Goal: Task Accomplishment & Management: Manage account settings

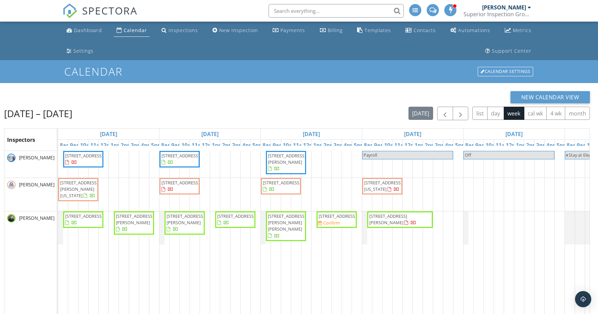
click at [346, 219] on span "1918 Willow Grove Hwy, Monroe 38573" at bounding box center [337, 216] width 38 height 6
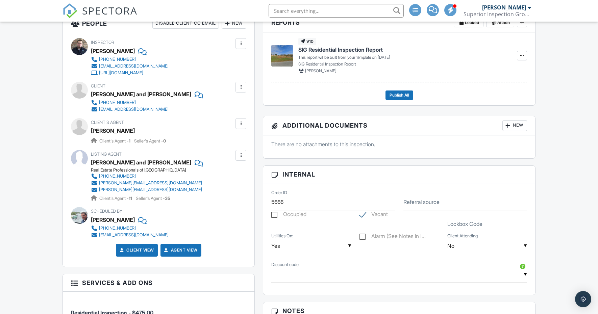
scroll to position [282, 0]
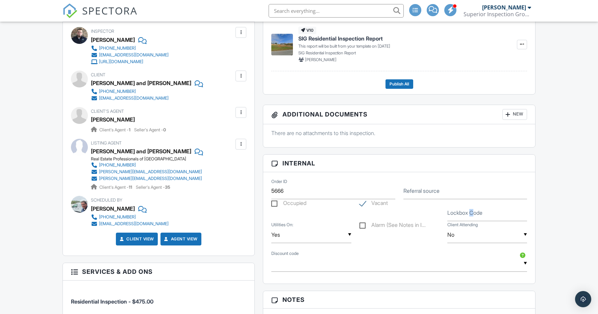
click at [472, 214] on label "Lockbox Code" at bounding box center [464, 212] width 35 height 7
click at [472, 214] on input "Lockbox Code" at bounding box center [487, 213] width 80 height 17
type input "3700"
click at [574, 198] on div "Dashboard Calendar Inspections New Inspection Payments Billing Templates Contac…" at bounding box center [299, 260] width 598 height 1040
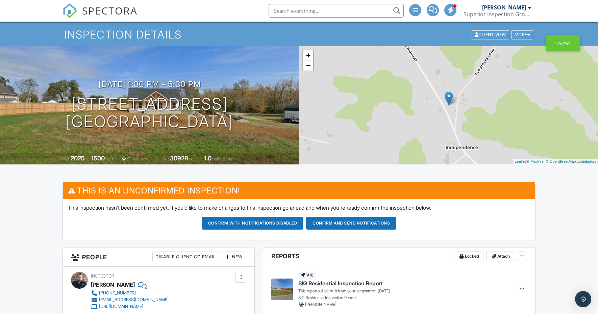
scroll to position [35, 0]
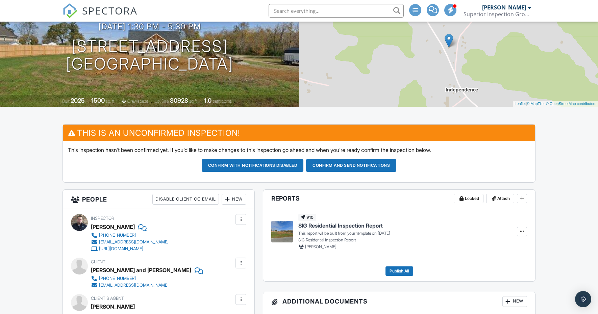
scroll to position [93, 0]
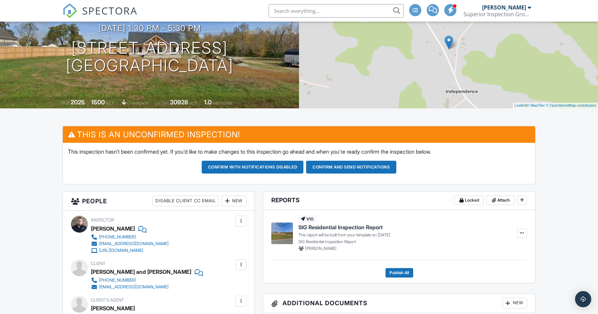
click at [325, 166] on button "Confirm and send notifications" at bounding box center [351, 167] width 90 height 13
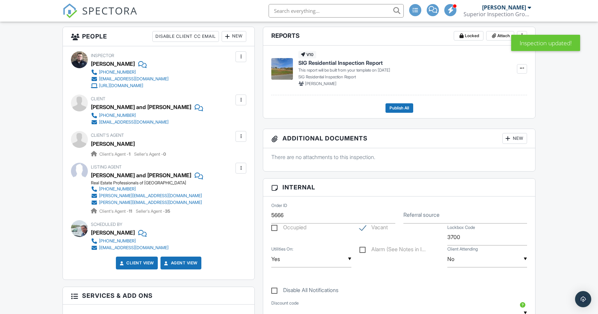
scroll to position [196, 0]
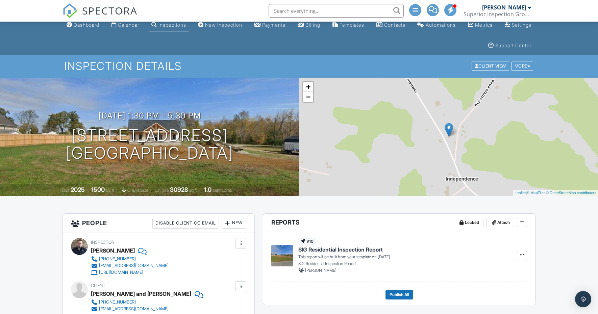
scroll to position [0, 0]
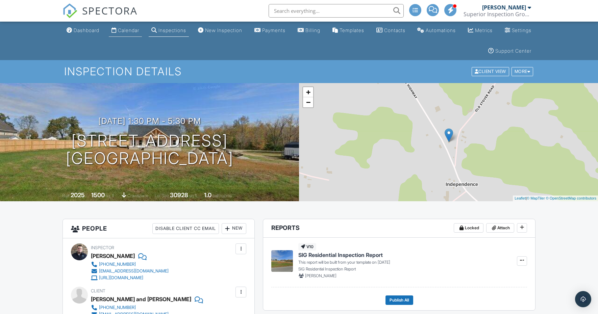
click at [139, 29] on div "Calendar" at bounding box center [128, 30] width 21 height 6
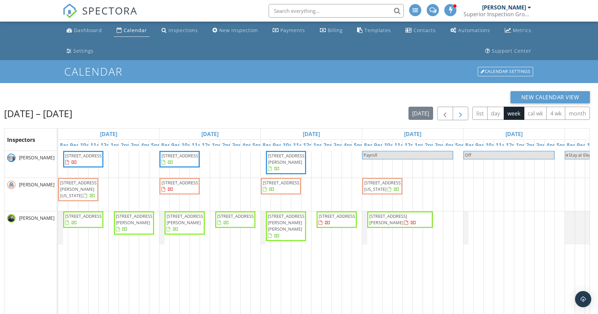
click at [459, 111] on span "button" at bounding box center [460, 114] width 8 height 8
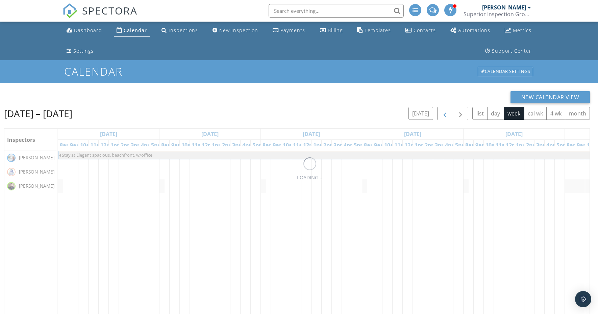
click at [442, 115] on span "button" at bounding box center [445, 114] width 8 height 8
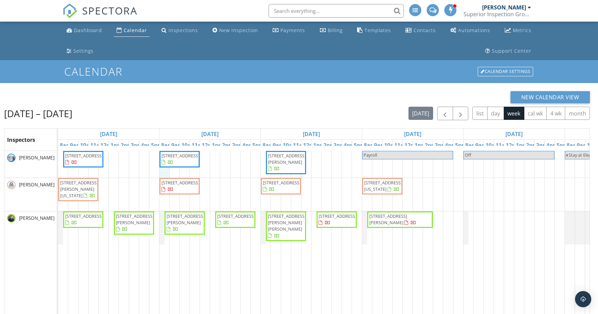
click at [165, 176] on div "876 Forest Hills Dr, Cookeville 38501 18 W Broad St, Cookeville 38501 5443 Maso…" at bounding box center [412, 285] width 709 height 269
click at [165, 160] on link "Event" at bounding box center [163, 158] width 35 height 11
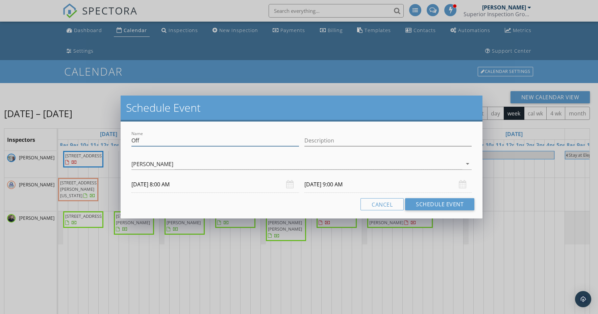
click at [154, 138] on input "Off" at bounding box center [214, 140] width 167 height 11
type input "O"
type input "RADON DROPOFF 709 Russell Strausse, Occupied, ELB"
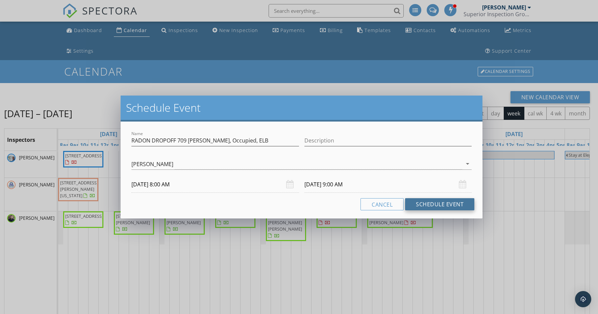
click at [435, 205] on button "Schedule Event" at bounding box center [439, 204] width 69 height 12
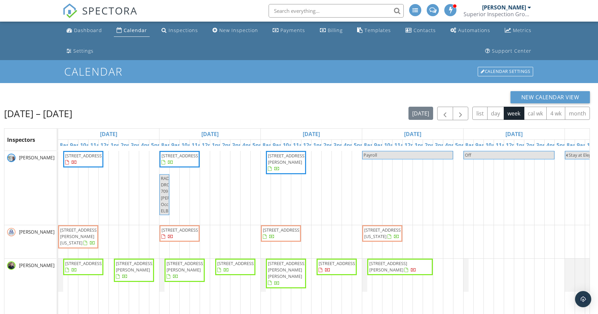
click at [164, 191] on span "RADON DROPOFF 709 Russell Strausse, Occupied, ELB" at bounding box center [178, 194] width 35 height 38
select select "8"
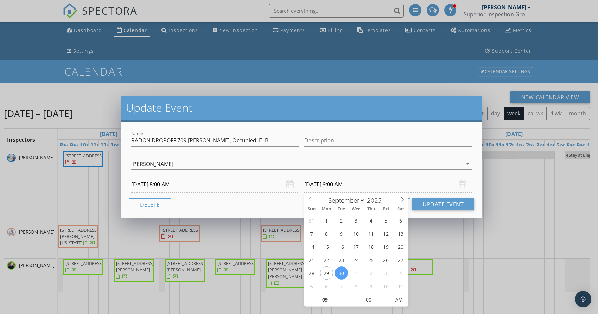
click at [329, 186] on input "09/30/2025 9:00 AM" at bounding box center [387, 184] width 167 height 17
type input "10"
type input "09/30/2025 10:00 AM"
click at [344, 297] on span at bounding box center [343, 296] width 5 height 7
click at [429, 206] on button "Update Event" at bounding box center [443, 204] width 62 height 12
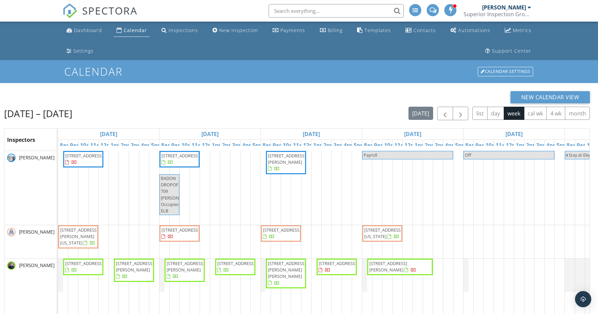
click at [422, 269] on span "709 Russell Strausse Rd, Cookeville 38501" at bounding box center [399, 266] width 63 height 13
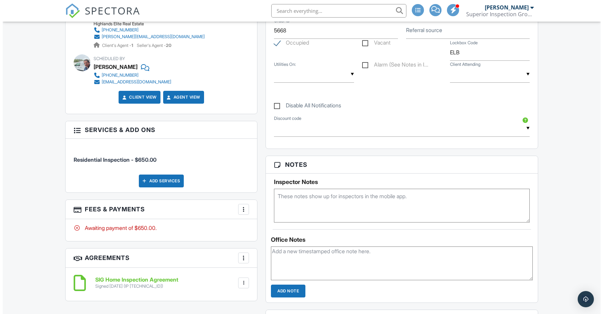
scroll to position [394, 0]
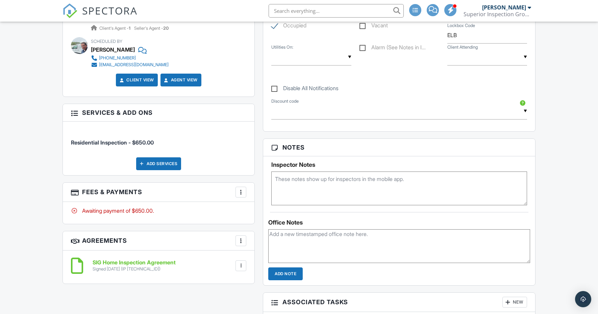
click at [163, 161] on div "Add Services" at bounding box center [158, 163] width 45 height 13
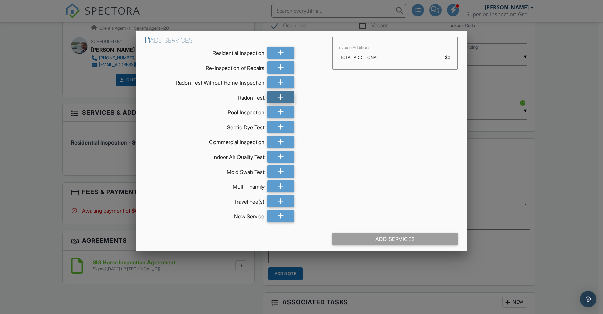
click at [278, 99] on icon at bounding box center [281, 97] width 6 height 12
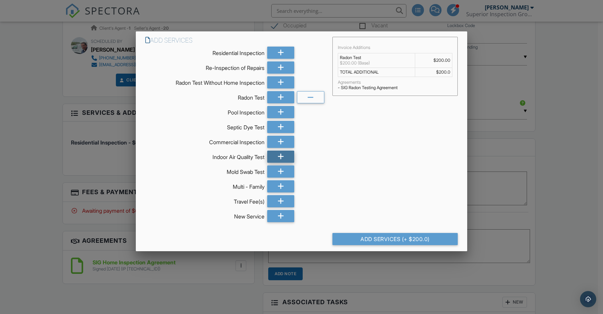
click at [273, 156] on div at bounding box center [280, 157] width 27 height 12
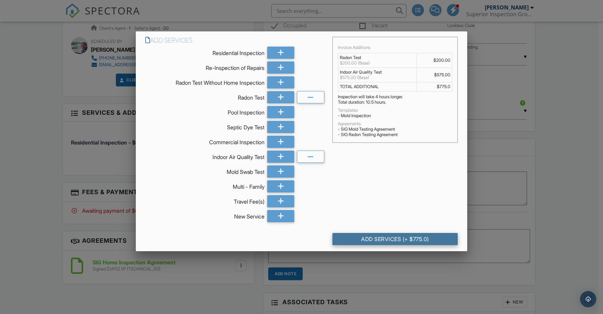
click at [404, 239] on div "Add Services (+ $775.0)" at bounding box center [395, 239] width 126 height 12
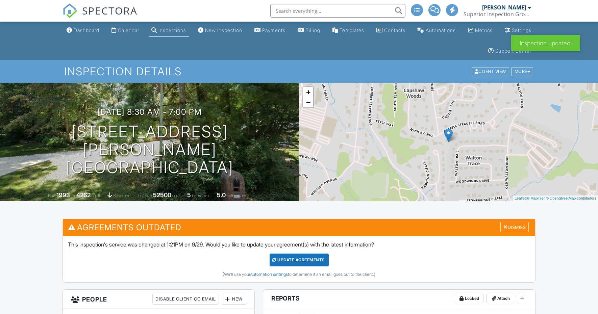
drag, startPoint x: 44, startPoint y: 259, endPoint x: 48, endPoint y: 255, distance: 5.3
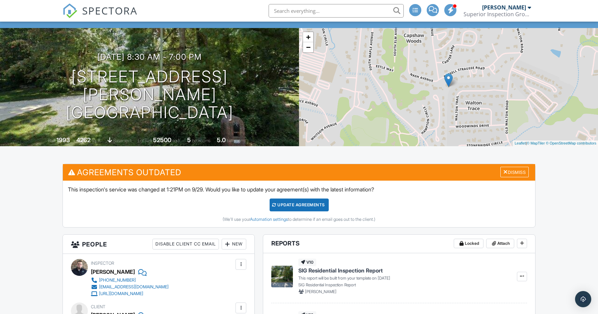
scroll to position [52, 0]
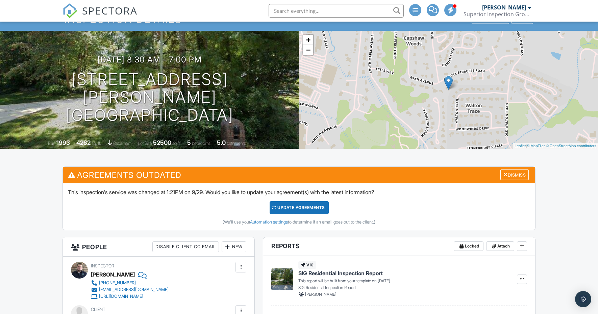
click at [295, 207] on div "Update Agreements" at bounding box center [298, 207] width 59 height 13
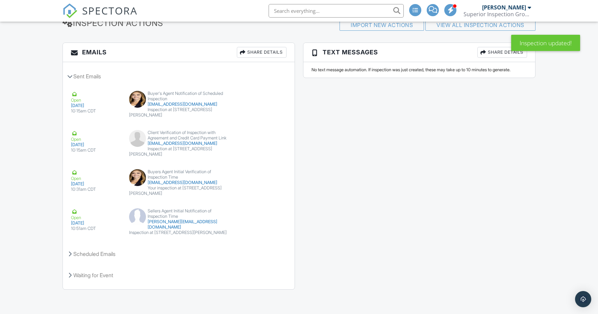
scroll to position [959, 0]
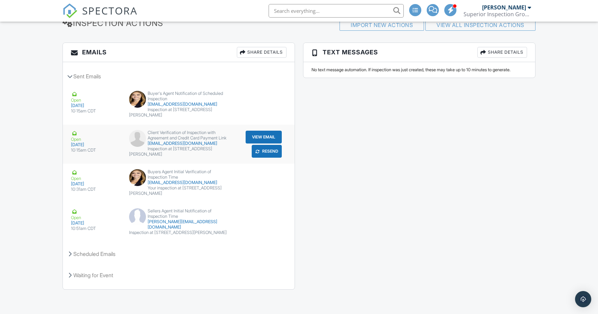
click at [268, 149] on button "Resend" at bounding box center [267, 151] width 30 height 13
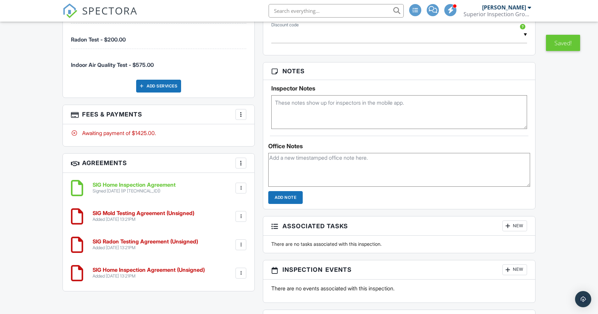
scroll to position [545, 0]
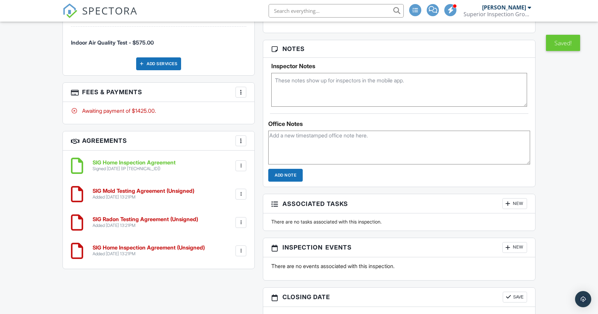
click at [290, 75] on textarea at bounding box center [399, 90] width 256 height 34
type textarea "[PERSON_NAME] will be coming to perform mold testing and pickup radon device."
click at [38, 190] on div "Dashboard Calendar Inspections New Inspection Payments Billing Templates Contac…" at bounding box center [299, 121] width 598 height 1288
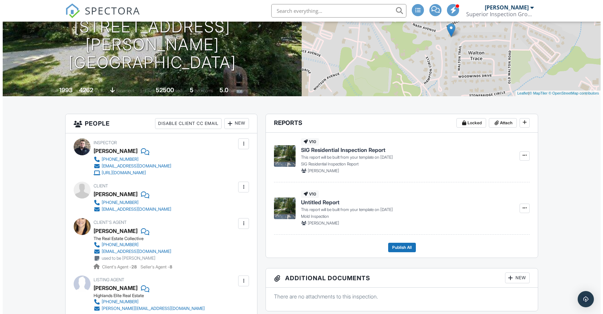
scroll to position [104, 0]
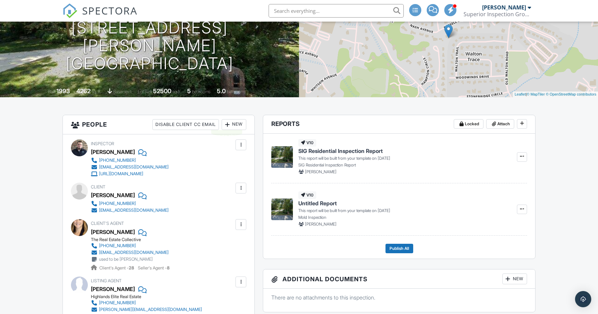
click at [229, 124] on div at bounding box center [227, 124] width 7 height 7
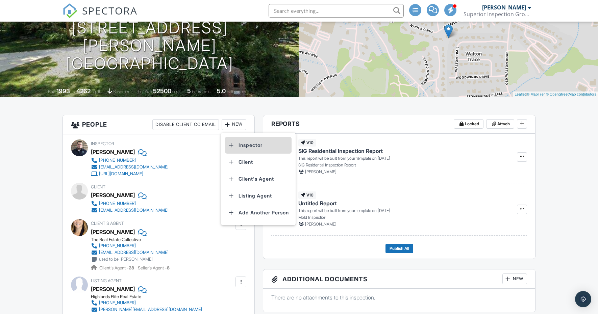
click at [250, 143] on li "Inspector" at bounding box center [258, 145] width 67 height 17
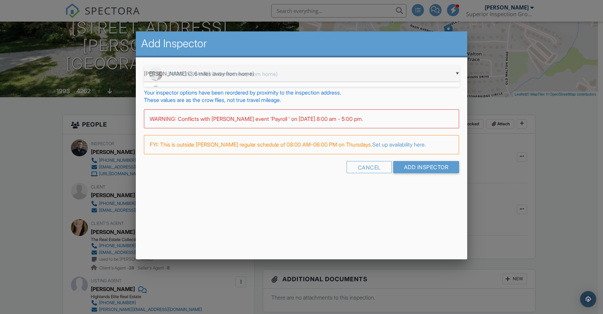
click at [458, 73] on div "▼ Matt Berry (3.6 miles away from home) Matt Berry (3.6 miles away from home) G…" at bounding box center [301, 74] width 315 height 17
click at [348, 79] on span "Matt Berry (3.6 miles away from home)" at bounding box center [301, 74] width 315 height 17
click at [424, 167] on input "Add Inspector" at bounding box center [426, 167] width 66 height 12
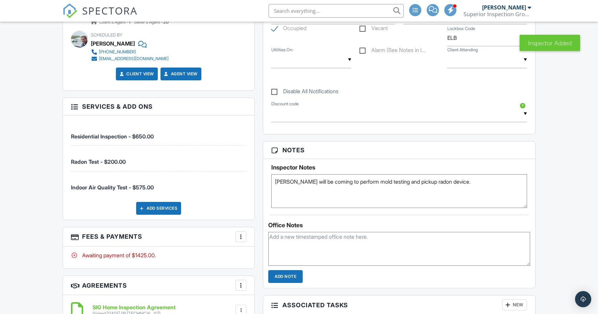
scroll to position [444, 0]
click at [41, 186] on div "Dashboard Calendar Inspections New Inspection Payments Billing Templates Contac…" at bounding box center [299, 222] width 598 height 1288
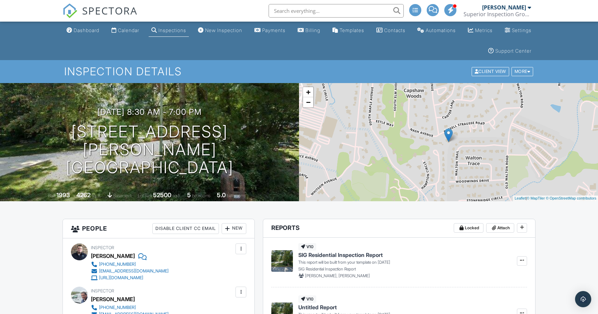
scroll to position [0, 0]
click at [131, 32] on div "Calendar" at bounding box center [128, 30] width 21 height 6
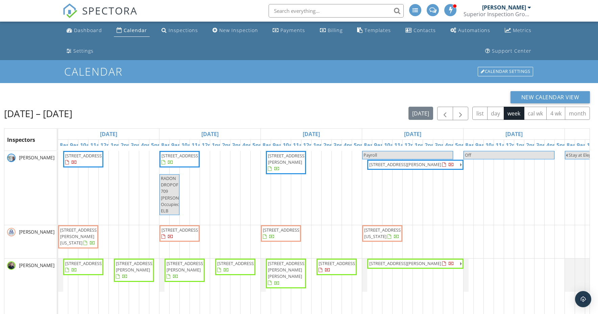
click at [421, 168] on span "[STREET_ADDRESS][PERSON_NAME]" at bounding box center [411, 164] width 86 height 7
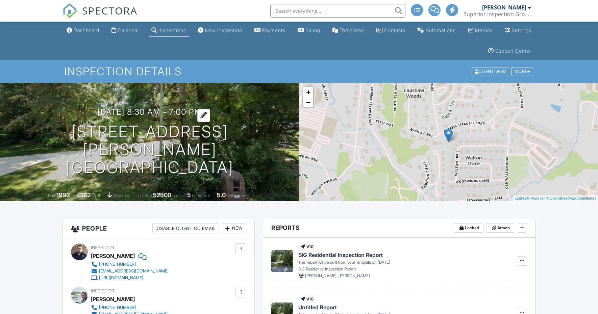
click at [182, 117] on h3 "10/02/2025 8:30 am - 7:00 pm" at bounding box center [149, 111] width 104 height 9
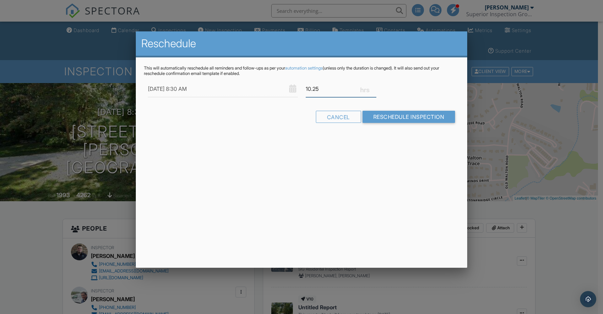
click at [373, 91] on input "10.25" at bounding box center [341, 89] width 71 height 17
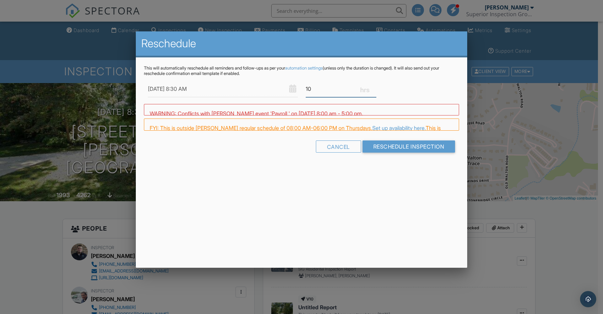
click at [373, 91] on input "10" at bounding box center [341, 89] width 71 height 17
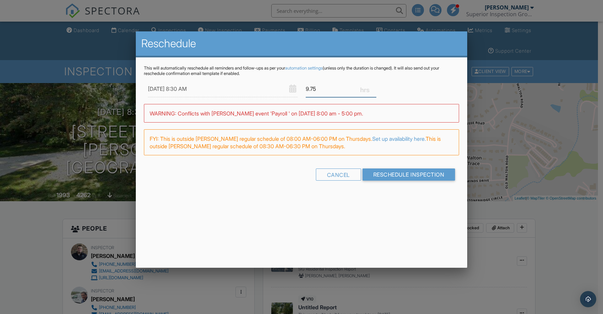
click at [373, 91] on input "9.75" at bounding box center [341, 89] width 71 height 17
click at [373, 91] on input "9.5" at bounding box center [341, 89] width 71 height 17
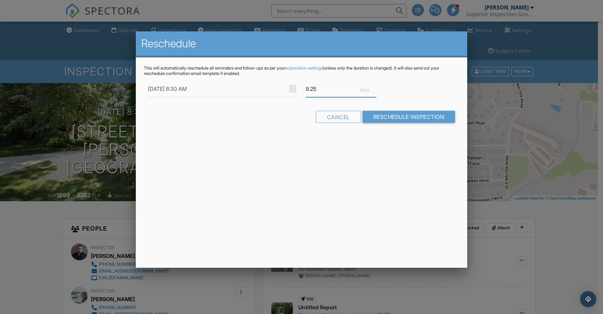
click at [373, 91] on input "9.25" at bounding box center [341, 89] width 71 height 17
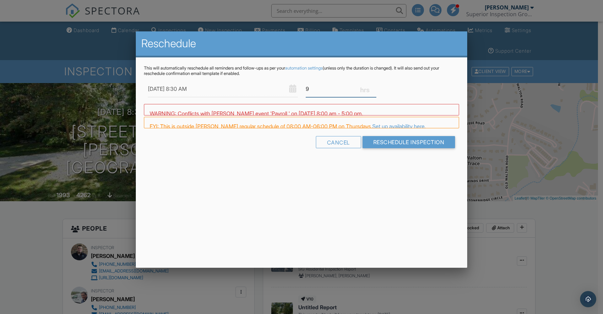
click at [373, 91] on input "9" at bounding box center [341, 89] width 71 height 17
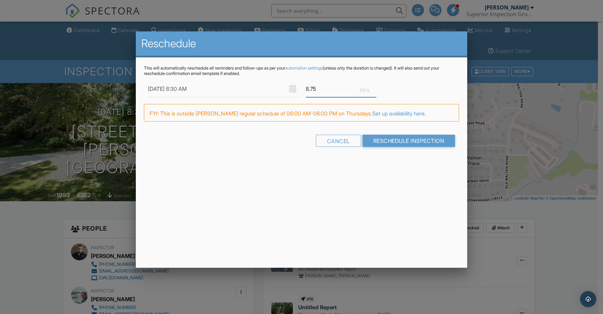
click at [373, 91] on input "8.75" at bounding box center [341, 89] width 71 height 17
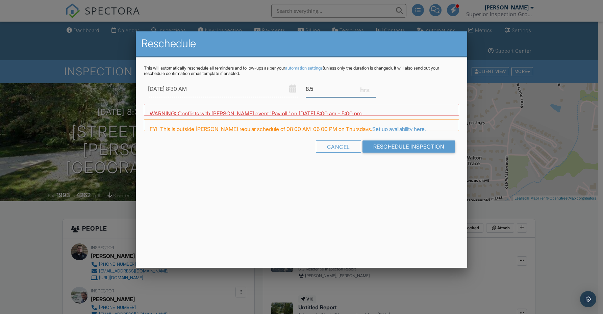
click at [373, 91] on input "8.5" at bounding box center [341, 89] width 71 height 17
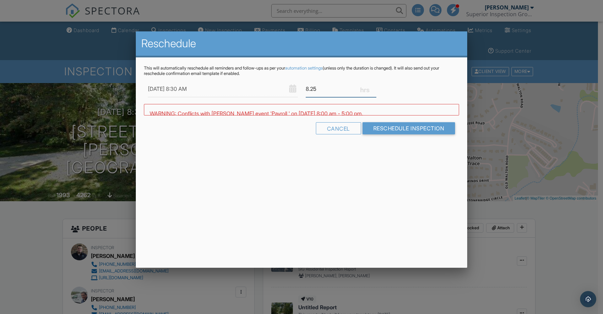
click at [373, 91] on input "8.25" at bounding box center [341, 89] width 71 height 17
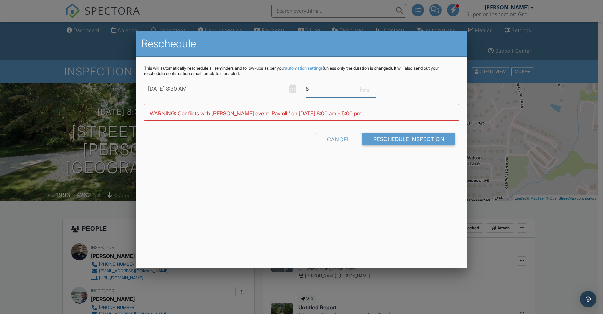
click at [373, 91] on input "8" at bounding box center [341, 89] width 71 height 17
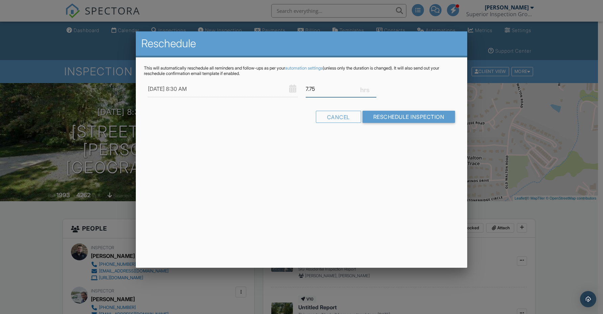
click at [373, 91] on input "7.75" at bounding box center [341, 89] width 71 height 17
click at [373, 91] on input "7.5" at bounding box center [341, 89] width 71 height 17
click at [373, 91] on input "7.25" at bounding box center [341, 89] width 71 height 17
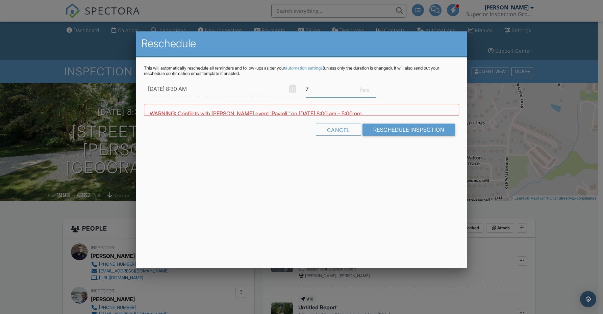
click at [373, 91] on input "7" at bounding box center [341, 89] width 71 height 17
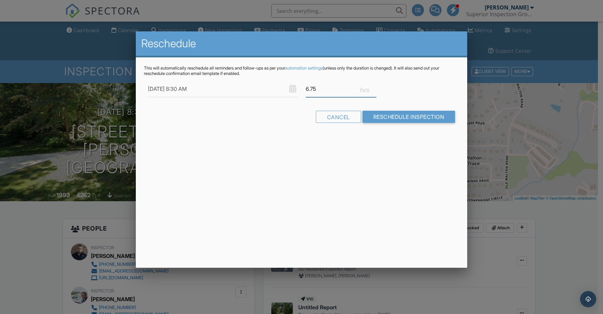
click at [373, 91] on input "6.75" at bounding box center [341, 89] width 71 height 17
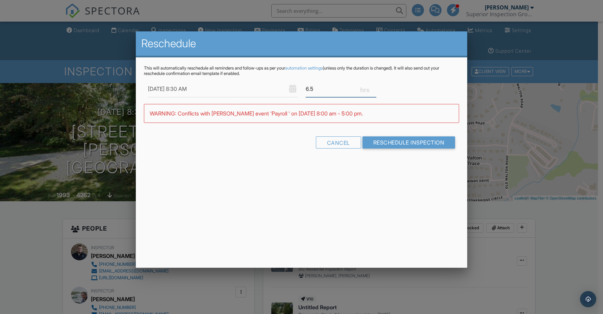
click at [373, 91] on input "6.5" at bounding box center [341, 89] width 71 height 17
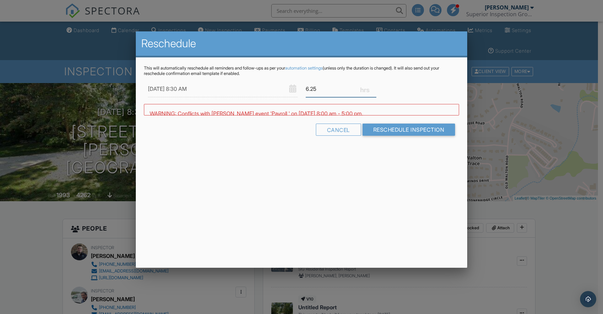
click at [373, 91] on input "6.25" at bounding box center [341, 89] width 71 height 17
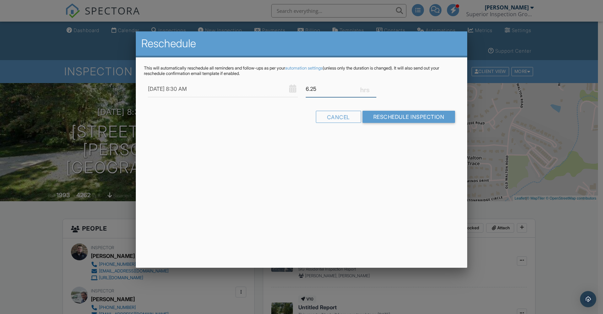
type input "6"
click at [373, 91] on input "6" at bounding box center [341, 89] width 71 height 17
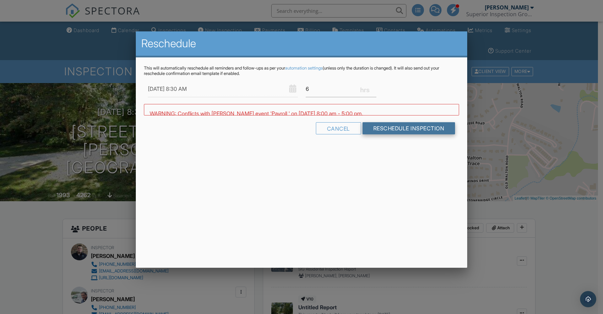
click at [387, 135] on div "Cancel Reschedule Inspection" at bounding box center [301, 130] width 315 height 17
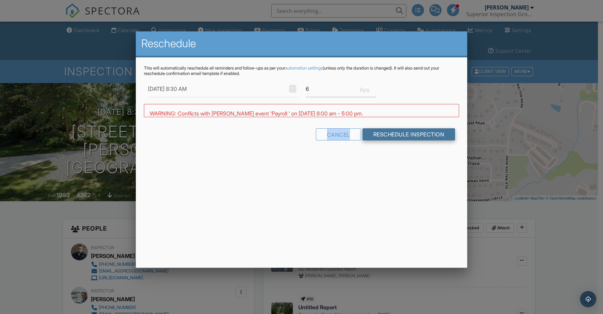
click at [387, 135] on form "10/02/2025 8:30 AM 6 Warning: this date/time is in the past. WARNING: Conflicts…" at bounding box center [301, 113] width 315 height 65
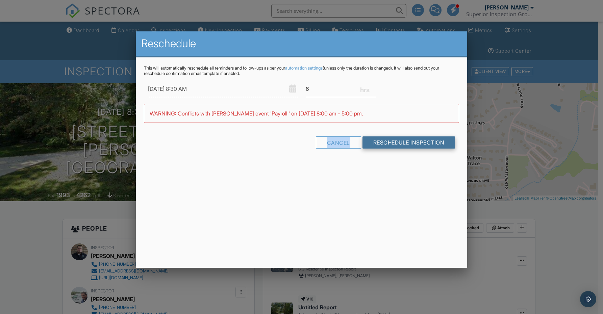
click at [387, 135] on form "10/02/2025 8:30 AM 6 Warning: this date/time is in the past. WARNING: Conflicts…" at bounding box center [301, 117] width 315 height 73
click at [385, 141] on input "Reschedule Inspection" at bounding box center [408, 142] width 93 height 12
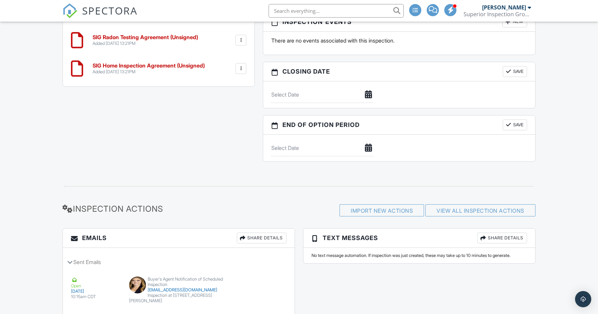
scroll to position [763, 0]
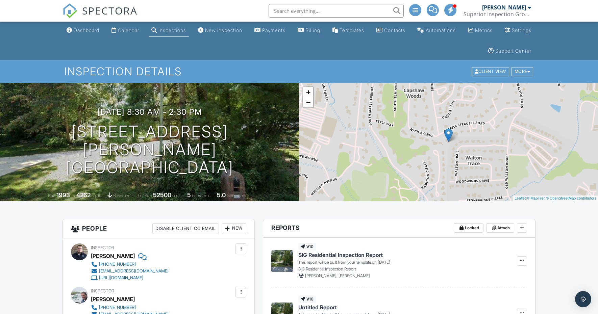
scroll to position [0, 0]
click at [133, 31] on div "Calendar" at bounding box center [128, 30] width 21 height 6
